Goal: Navigation & Orientation: Find specific page/section

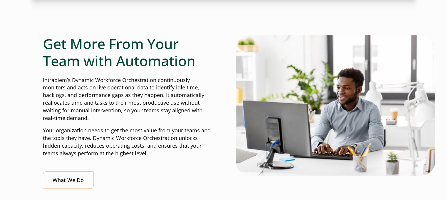
scroll to position [235, 0]
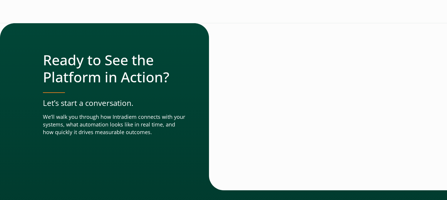
scroll to position [2126, 0]
